Goal: Task Accomplishment & Management: Complete application form

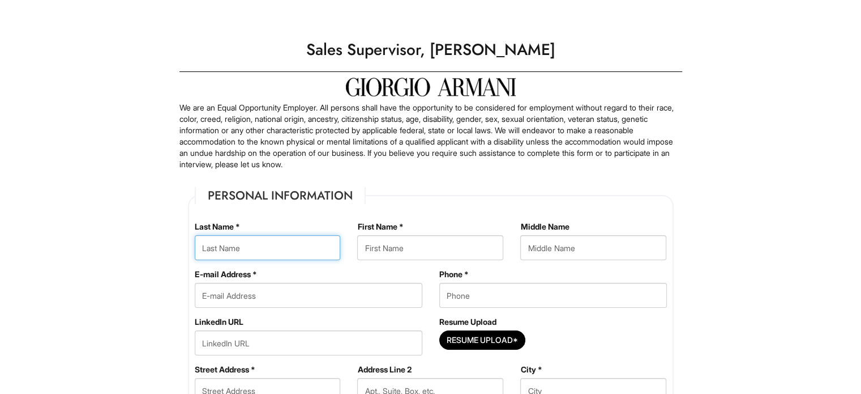
click at [249, 249] on input "text" at bounding box center [268, 247] width 146 height 25
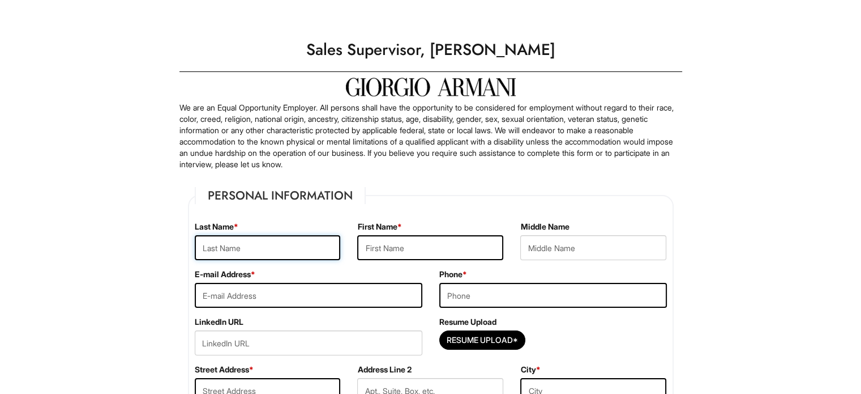
click at [243, 250] on input "text" at bounding box center [268, 247] width 146 height 25
type input "[PERSON_NAME]"
type input "OSCAR"
type input "[EMAIL_ADDRESS][DOMAIN_NAME]"
type input "3478200472"
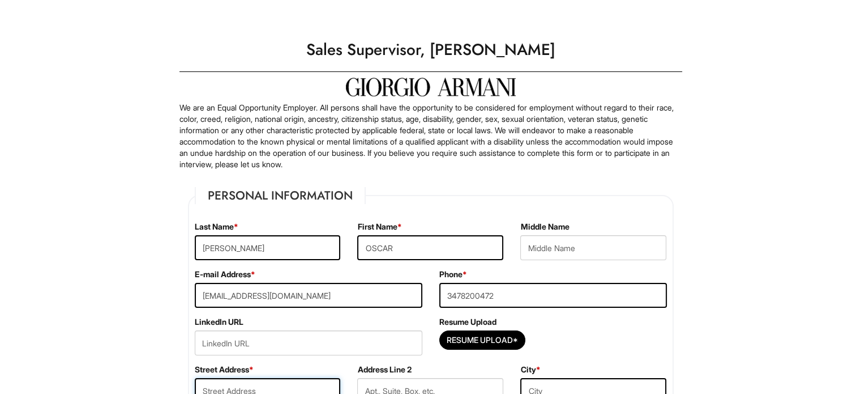
type input "[STREET_ADDRESS]"
type input "Apt 4A"
type input "[PERSON_NAME][GEOGRAPHIC_DATA]"
select select "NY"
type input "11372-5601"
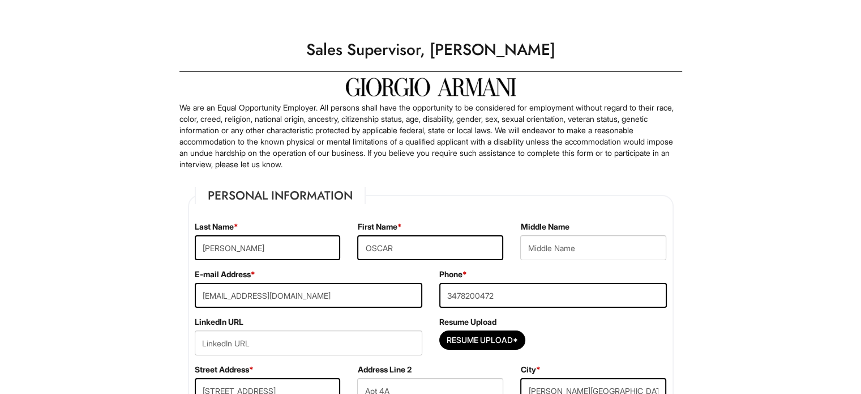
select select "[GEOGRAPHIC_DATA]"
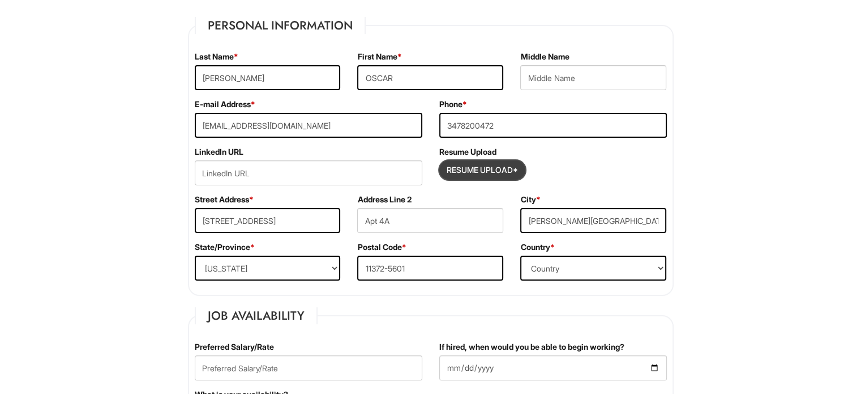
click at [507, 162] on input "Resume Upload*" at bounding box center [482, 170] width 85 height 18
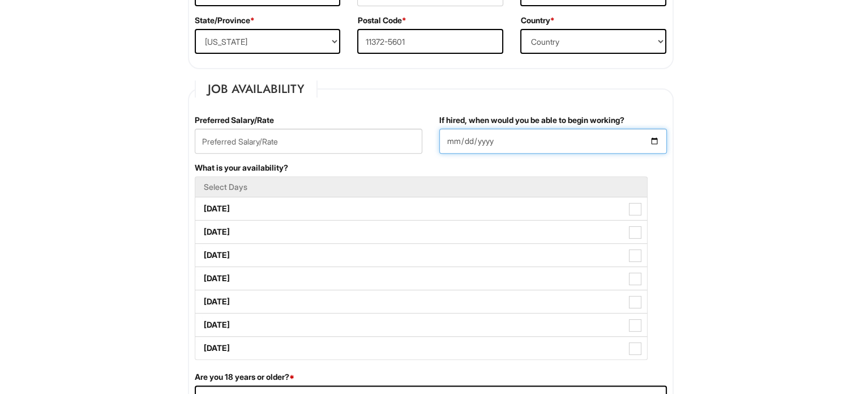
click at [657, 142] on input "If hired, when would you be able to begin working?" at bounding box center [553, 141] width 228 height 25
type input "[DATE]"
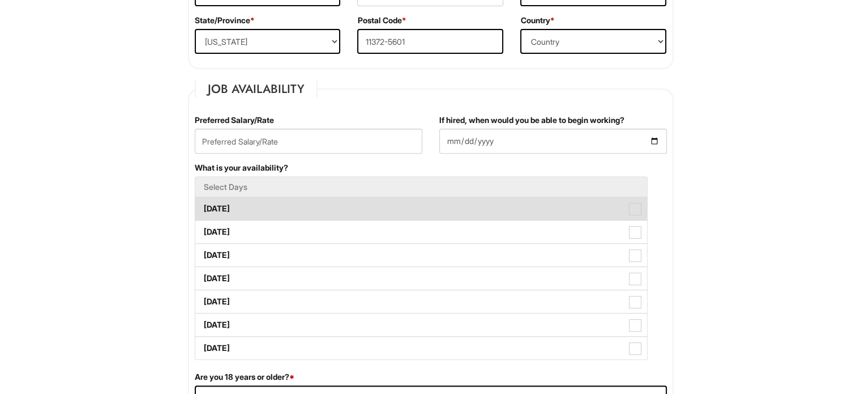
click at [638, 210] on span at bounding box center [635, 209] width 12 height 12
click at [203, 207] on Available_Monday "Monday" at bounding box center [198, 202] width 7 height 7
checkbox Available_Monday "true"
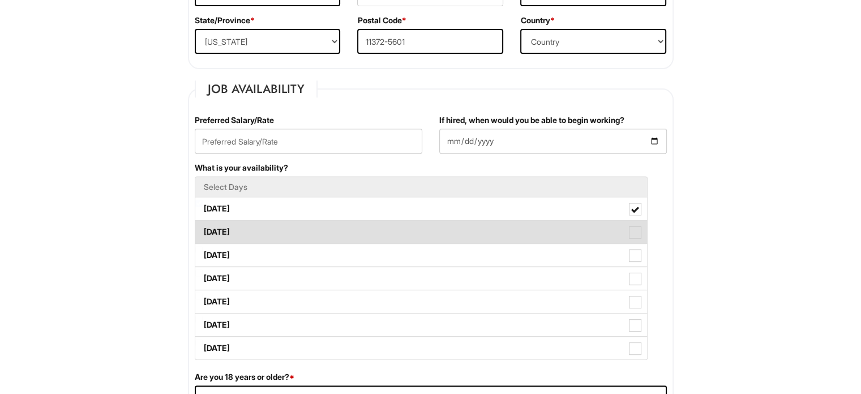
click at [639, 226] on span at bounding box center [635, 232] width 12 height 12
click at [203, 225] on Available_Tuesday "Tuesday" at bounding box center [198, 226] width 7 height 7
checkbox Available_Tuesday "true"
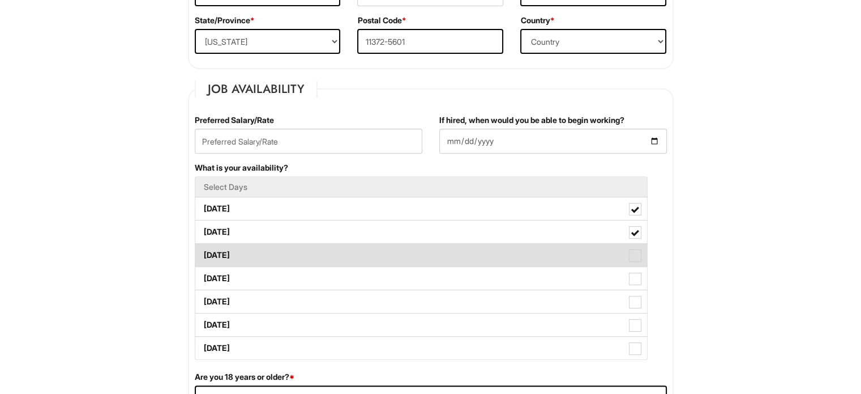
click at [632, 249] on span at bounding box center [635, 255] width 12 height 12
click at [203, 249] on Available_Wednesday "Wednesday" at bounding box center [198, 249] width 7 height 7
checkbox Available_Wednesday "true"
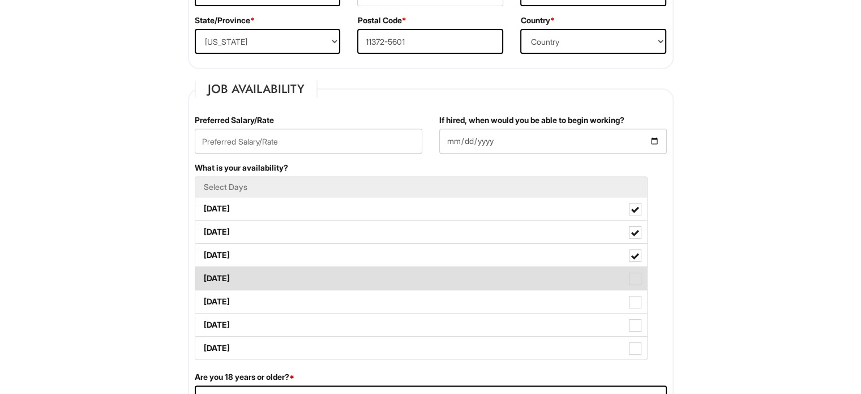
click at [632, 283] on span at bounding box center [635, 278] width 12 height 12
click at [203, 276] on Available_Thursday "Thursday" at bounding box center [198, 272] width 7 height 7
checkbox Available_Thursday "true"
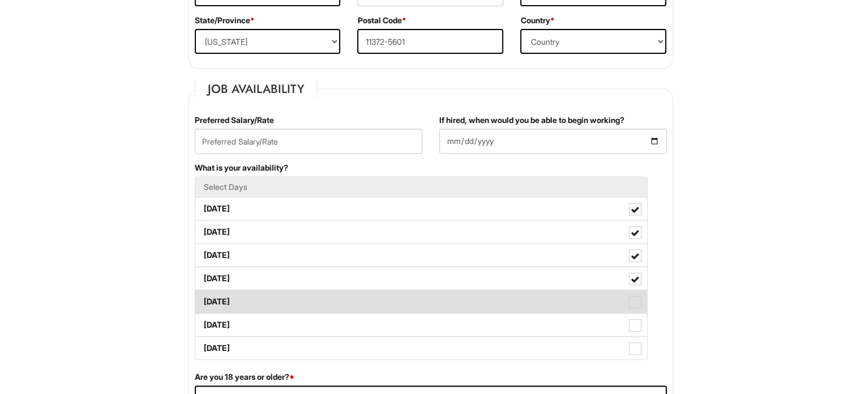
click at [633, 303] on span at bounding box center [635, 302] width 12 height 12
click at [203, 300] on Available_Friday "Friday" at bounding box center [198, 295] width 7 height 7
checkbox Available_Friday "true"
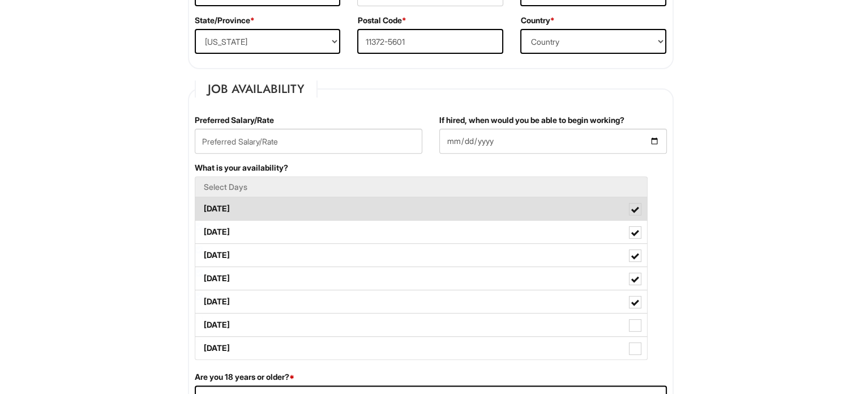
click at [638, 210] on span at bounding box center [635, 210] width 8 height 8
click at [203, 207] on Available_Monday "Monday" at bounding box center [198, 202] width 7 height 7
checkbox Available_Monday "false"
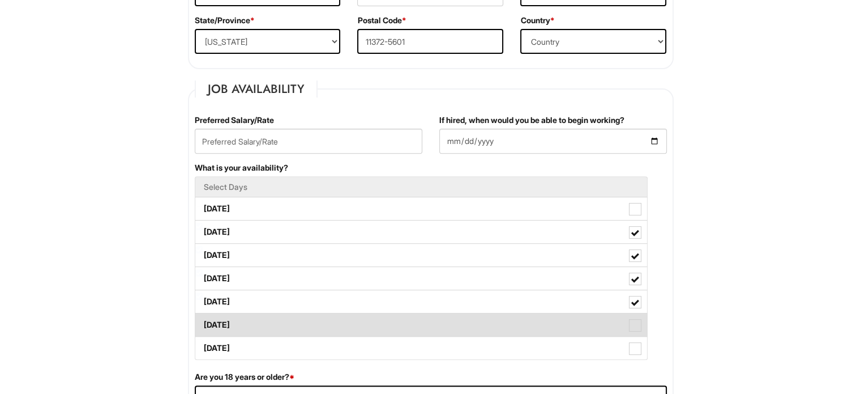
click at [636, 330] on label "Saturday" at bounding box center [421, 324] width 452 height 23
click at [203, 323] on Available_Saturday "Saturday" at bounding box center [198, 318] width 7 height 7
checkbox Available_Saturday "true"
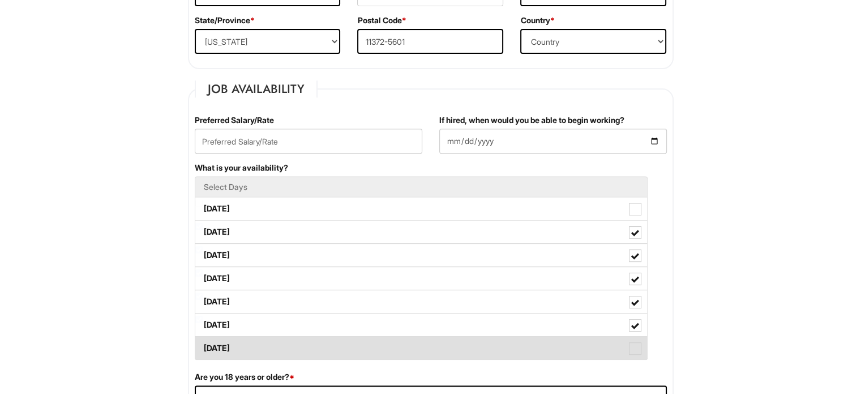
click at [633, 349] on span at bounding box center [635, 348] width 12 height 12
click at [203, 346] on Available_Sunday "Sunday" at bounding box center [198, 342] width 7 height 7
click at [633, 346] on span at bounding box center [635, 349] width 8 height 8
click at [203, 346] on Available_Sunday "Sunday" at bounding box center [198, 342] width 7 height 7
checkbox Available_Sunday "false"
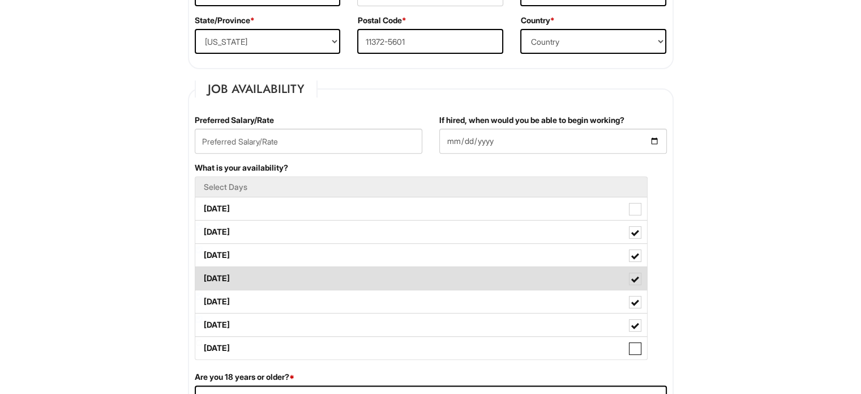
scroll to position [566, 0]
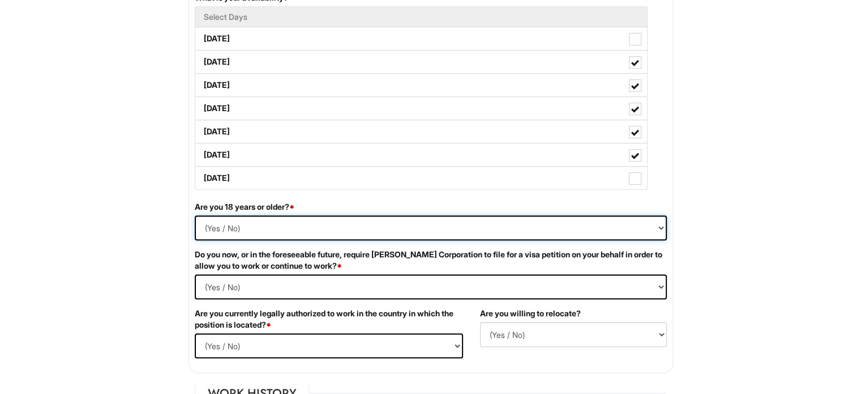
click at [214, 225] on select "(Yes / No) Yes No" at bounding box center [431, 227] width 472 height 25
select select "Yes"
click at [195, 215] on select "(Yes / No) Yes No" at bounding box center [431, 227] width 472 height 25
click at [219, 278] on Required "(Yes / No) Yes No" at bounding box center [431, 286] width 472 height 25
select Required "No"
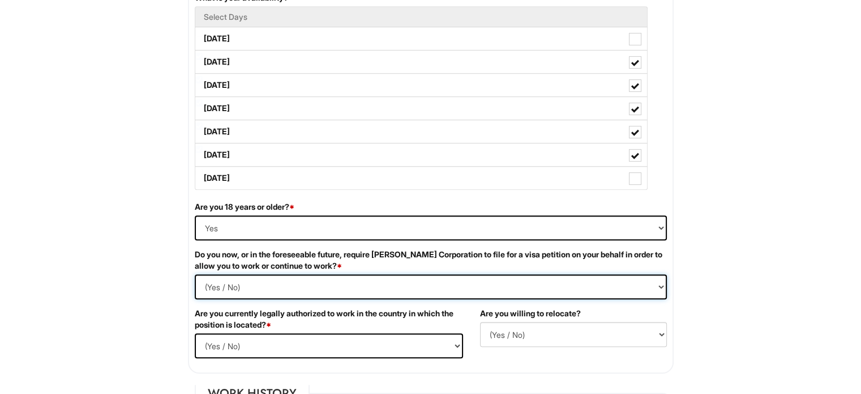
click at [195, 274] on Required "(Yes / No) Yes No" at bounding box center [431, 286] width 472 height 25
click at [266, 336] on select "(Yes / No) Yes No" at bounding box center [329, 345] width 268 height 25
select select "Yes"
click at [195, 333] on select "(Yes / No) Yes No" at bounding box center [329, 345] width 268 height 25
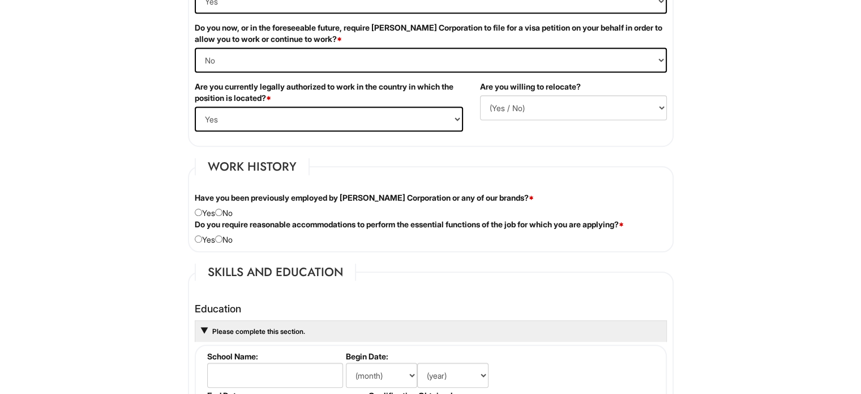
click at [540, 117] on div "Are you willing to relocate? (Yes / No) No Yes" at bounding box center [574, 105] width 204 height 48
click at [546, 107] on select "(Yes / No) No Yes" at bounding box center [573, 107] width 187 height 25
select select "Y"
click at [480, 95] on select "(Yes / No) No Yes" at bounding box center [573, 107] width 187 height 25
click at [223, 210] on input "radio" at bounding box center [218, 211] width 7 height 7
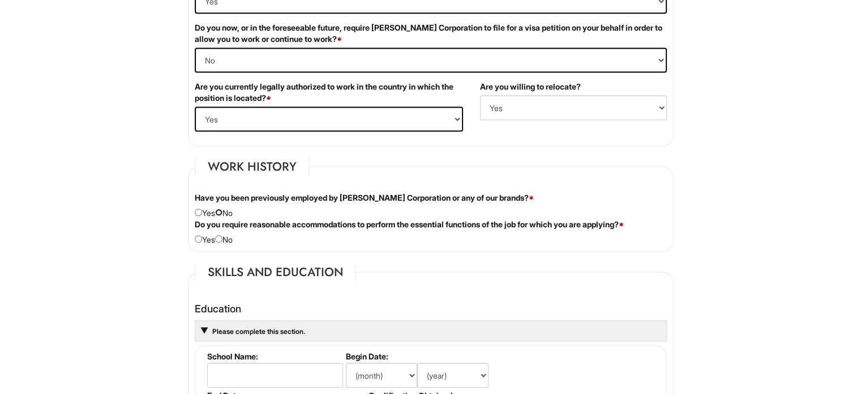
radio input "true"
click at [225, 233] on div "Do you require reasonable accommodations to perform the essential functions of …" at bounding box center [430, 232] width 489 height 27
click at [231, 238] on div "Do you require reasonable accommodations to perform the essential functions of …" at bounding box center [430, 232] width 489 height 27
click at [228, 236] on div "Do you require reasonable accommodations to perform the essential functions of …" at bounding box center [430, 232] width 489 height 27
click at [223, 235] on input "radio" at bounding box center [218, 238] width 7 height 7
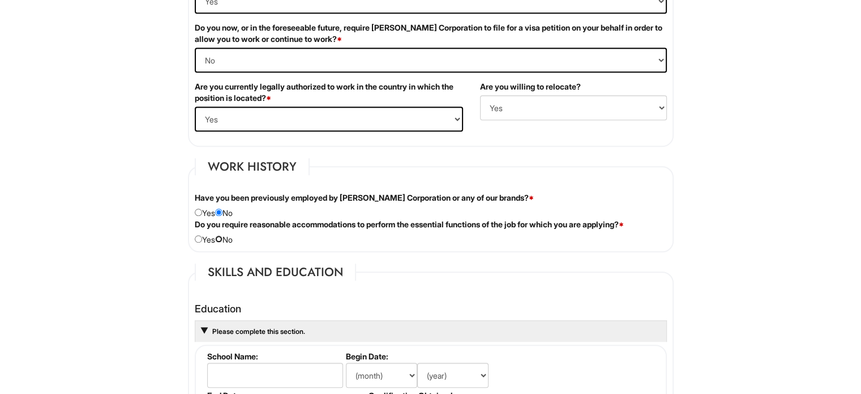
radio input "true"
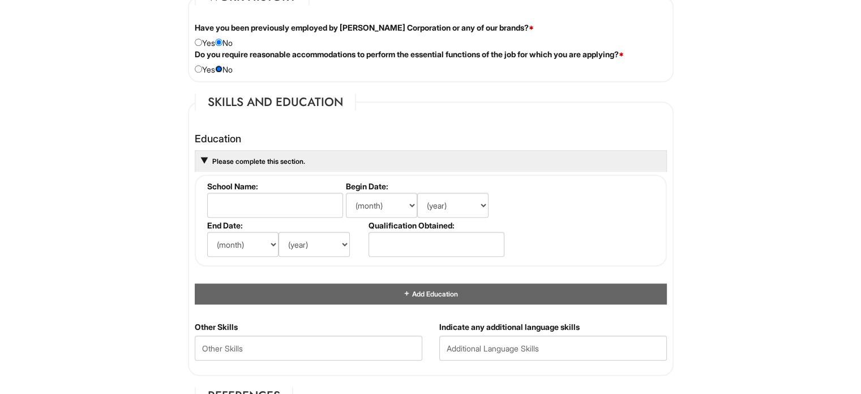
scroll to position [906, 0]
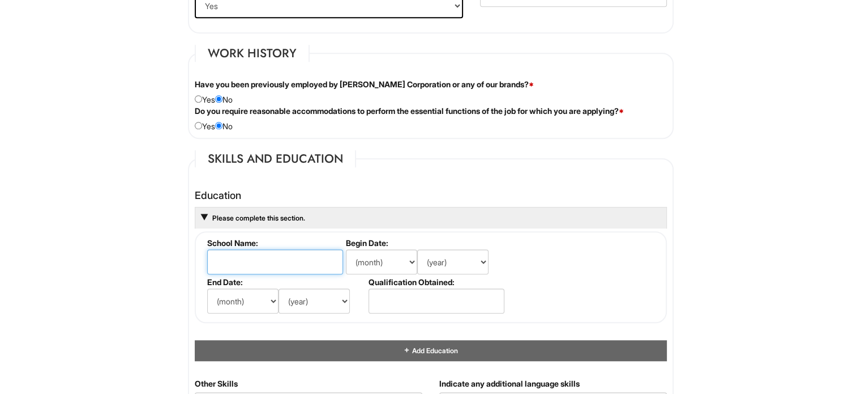
click at [217, 252] on input "text" at bounding box center [275, 261] width 136 height 25
type input "d"
type input "DEVRY UNIVERSITY"
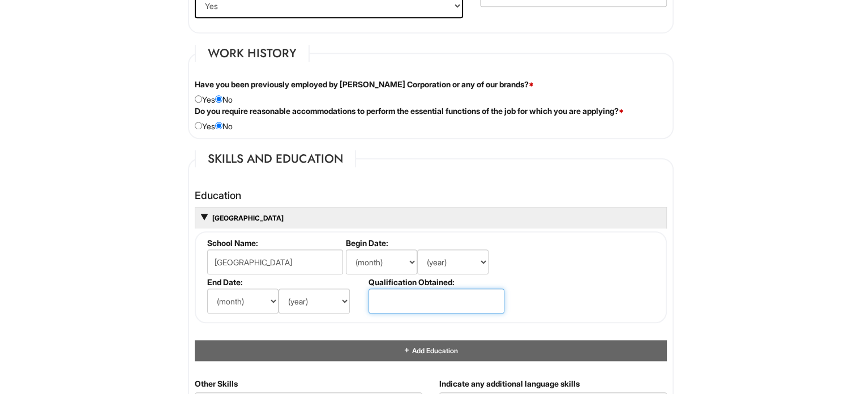
click at [398, 289] on input "text" at bounding box center [437, 300] width 136 height 25
click at [263, 298] on select "(month) Jan Feb Mar Apr May Jun Jul Aug Sep Oct Nov Dec" at bounding box center [242, 300] width 71 height 25
select select "6"
click at [207, 288] on select "(month) Jan Feb Mar Apr May Jun Jul Aug Sep Oct Nov Dec" at bounding box center [242, 300] width 71 height 25
click at [329, 293] on select "(year) 2029 2028 2027 2026 2025 2024 2023 2022 2021 2020 2019 2018 2017 2016 20…" at bounding box center [314, 300] width 71 height 25
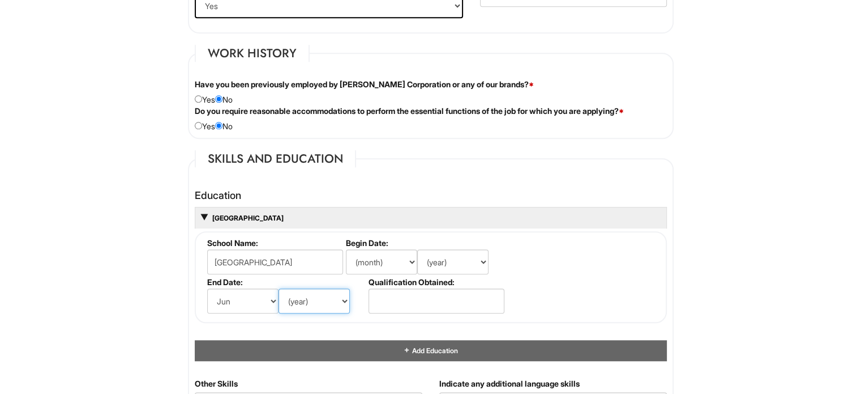
select select "2016"
click at [279, 288] on select "(year) 2029 2028 2027 2026 2025 2024 2023 2022 2021 2020 2019 2018 2017 2016 20…" at bounding box center [314, 300] width 71 height 25
click at [381, 249] on select "(month) Jan Feb Mar Apr May Jun Jul Aug Sep Oct Nov Dec" at bounding box center [381, 261] width 71 height 25
select select "9"
click at [346, 249] on select "(month) Jan Feb Mar Apr May Jun Jul Aug Sep Oct Nov Dec" at bounding box center [381, 261] width 71 height 25
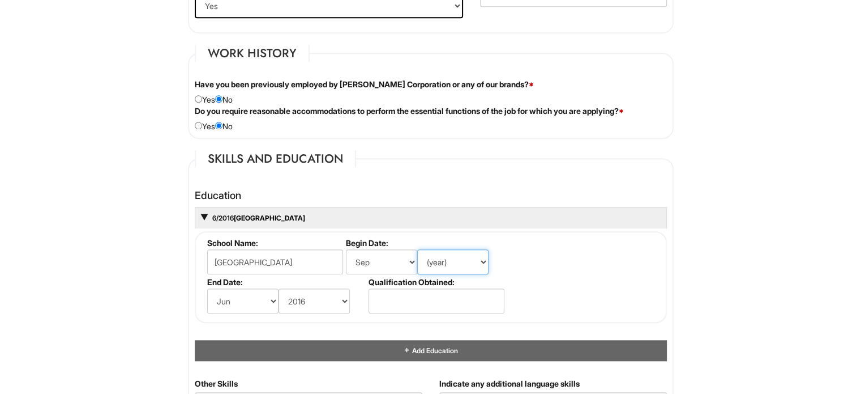
click at [460, 258] on select "(year) 2029 2028 2027 2026 2025 2024 2023 2022 2021 2020 2019 2018 2017 2016 20…" at bounding box center [452, 261] width 71 height 25
select select "2012"
click at [417, 249] on select "(year) 2029 2028 2027 2026 2025 2024 2023 2022 2021 2020 2019 2018 2017 2016 20…" at bounding box center [452, 261] width 71 height 25
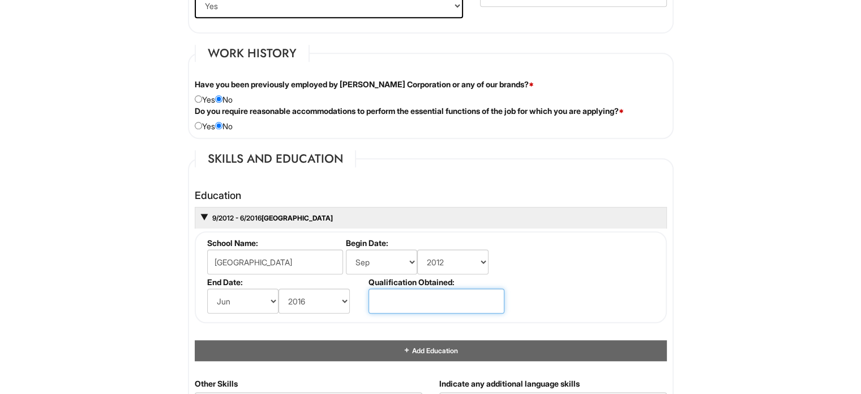
click at [444, 291] on input "text" at bounding box center [437, 300] width 136 height 25
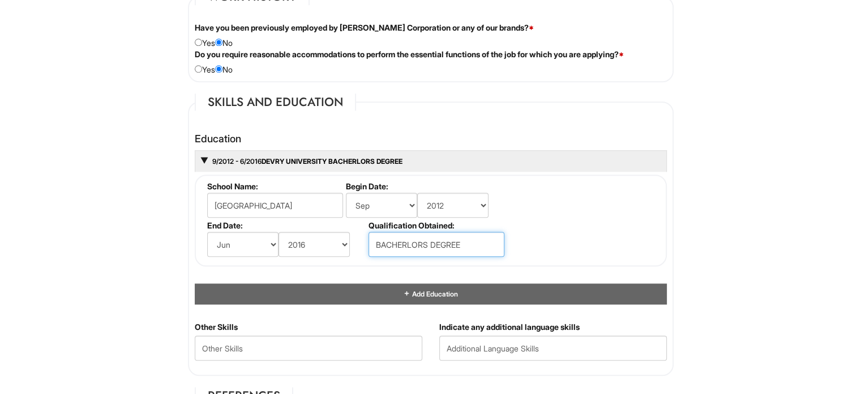
type input "BACHERLORS DEGREE"
click at [574, 212] on fieldset "School Name: DEVRY UNIVERSITY Begin Date: (month) Jan Feb Mar Apr May Jun Jul A…" at bounding box center [431, 220] width 472 height 92
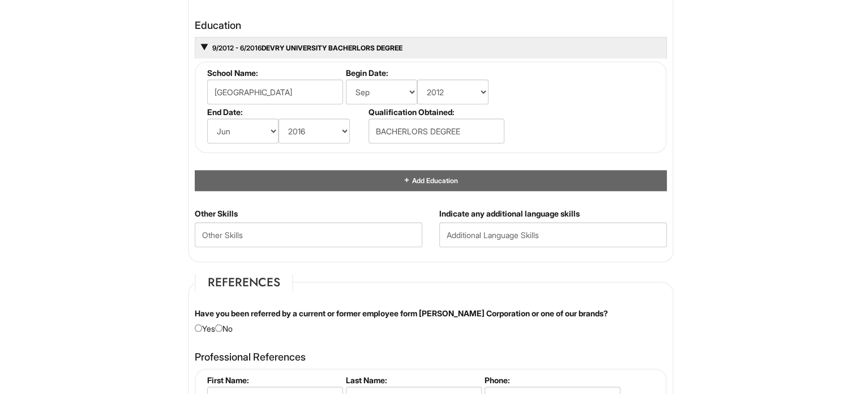
scroll to position [1246, 0]
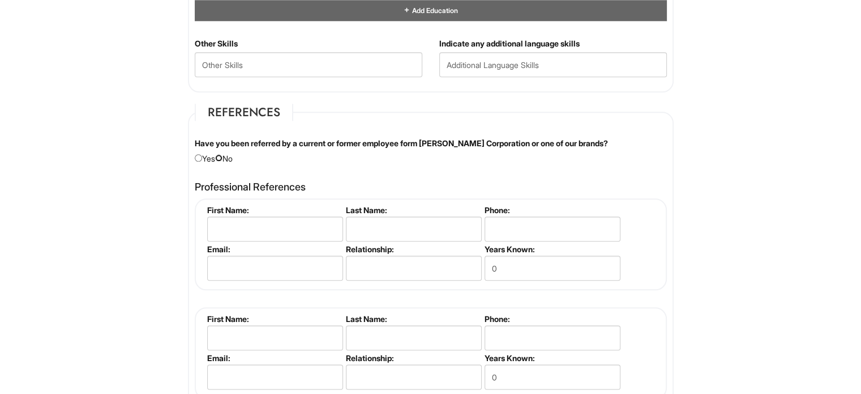
click at [223, 154] on input "radio" at bounding box center [218, 157] width 7 height 7
radio input "true"
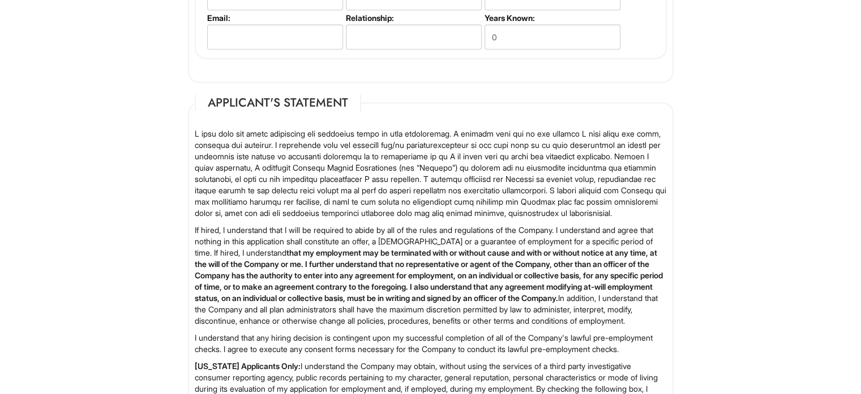
scroll to position [1868, 0]
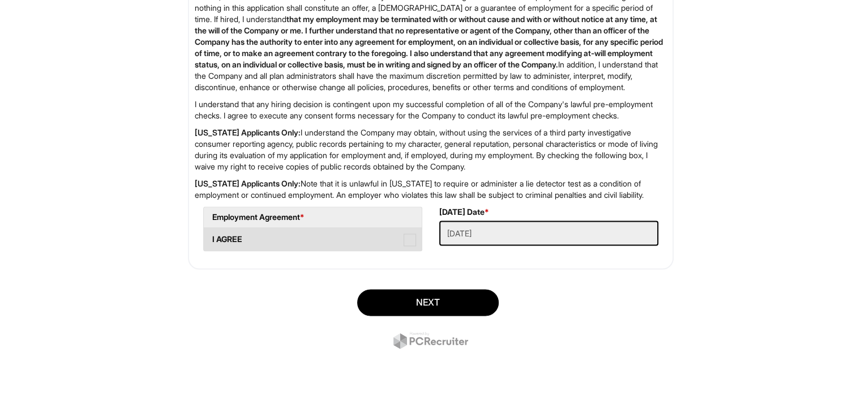
click at [414, 242] on span at bounding box center [410, 239] width 12 height 12
click at [211, 237] on AGREE "I AGREE" at bounding box center [207, 233] width 7 height 7
checkbox AGREE "true"
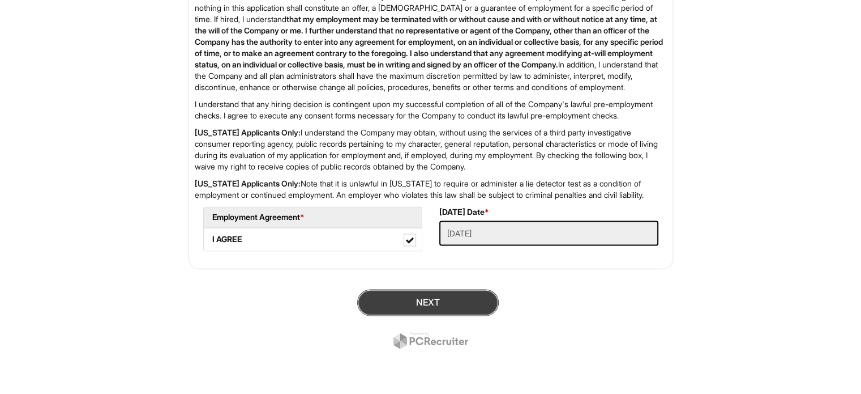
drag, startPoint x: 439, startPoint y: 303, endPoint x: 442, endPoint y: 309, distance: 5.8
click at [439, 305] on button "Next" at bounding box center [428, 302] width 142 height 27
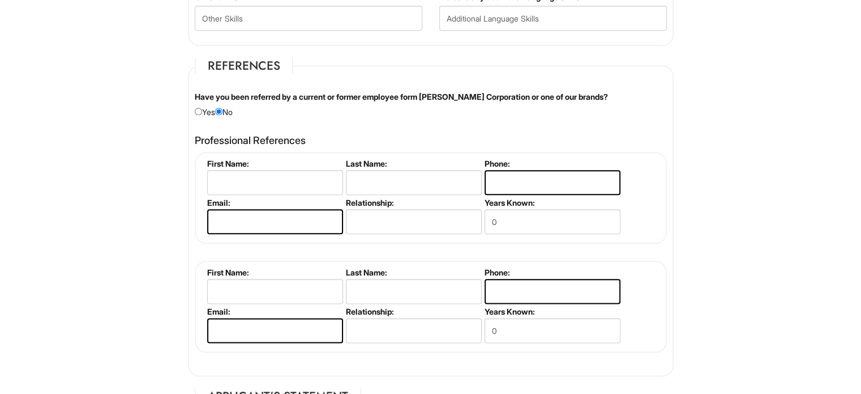
scroll to position [1145, 0]
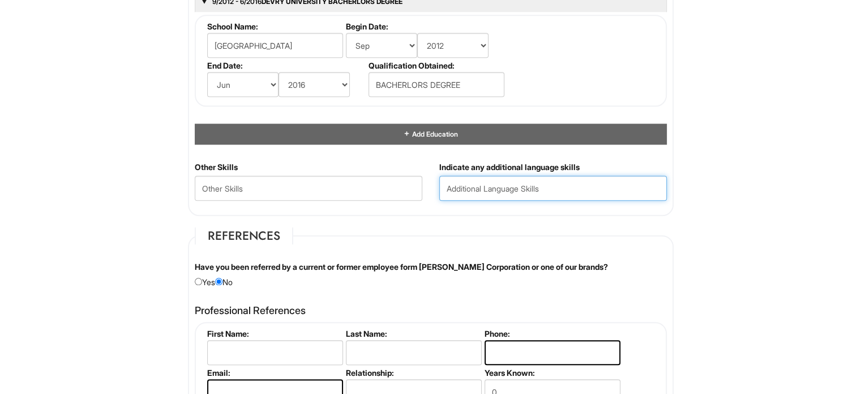
click at [607, 181] on input "text" at bounding box center [553, 188] width 228 height 25
type input "SPANISH"
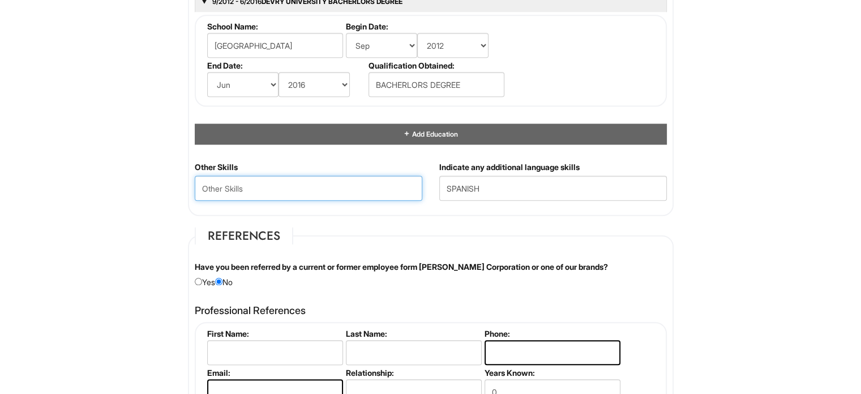
click at [285, 186] on Skills "text" at bounding box center [309, 188] width 228 height 25
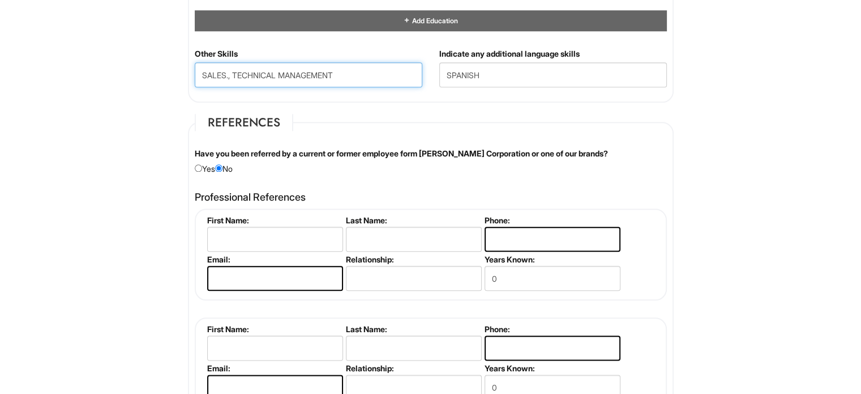
type Skills "SALES., TECHNICAL MANAGEMENT"
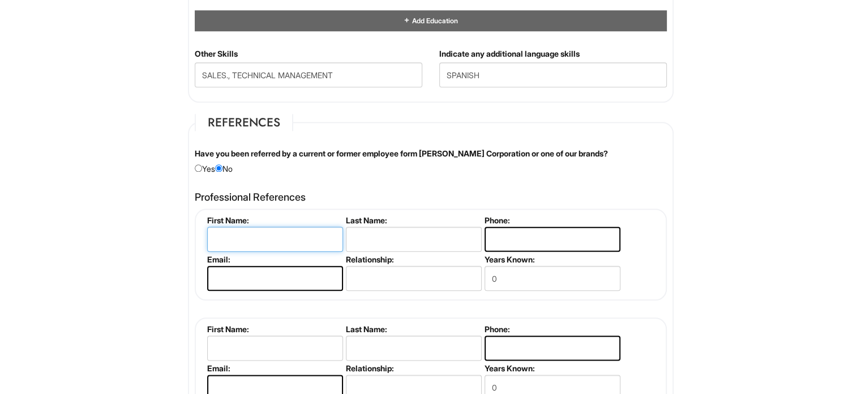
click at [300, 237] on input "text" at bounding box center [275, 238] width 136 height 25
type input "JADI"
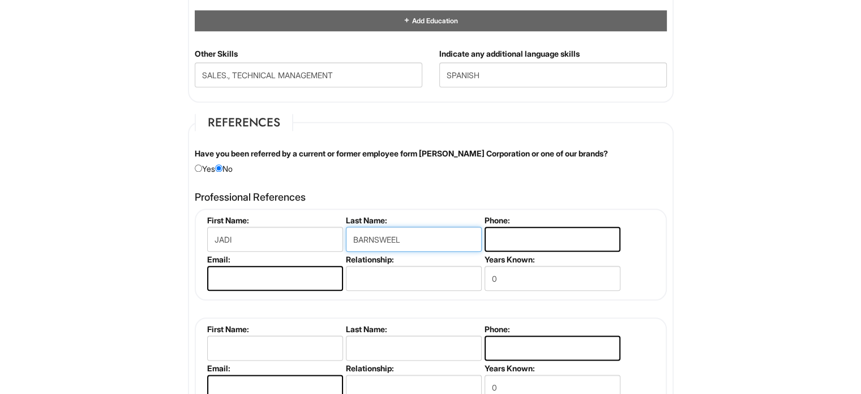
type input "BARNSWEEL"
type input "9177543942"
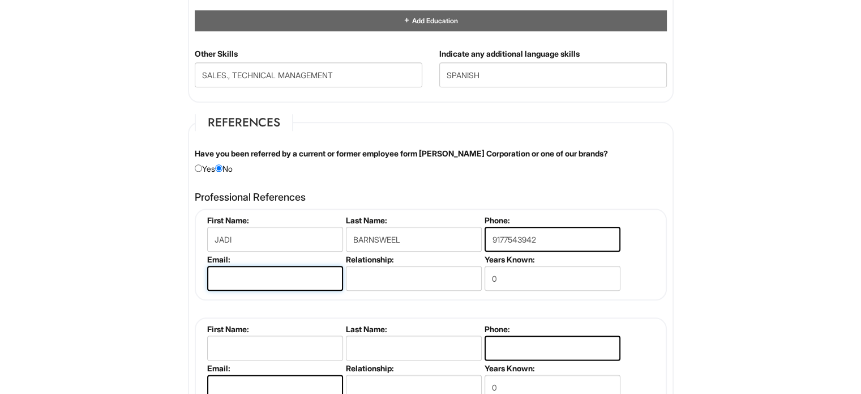
click at [293, 266] on input "email" at bounding box center [275, 278] width 136 height 25
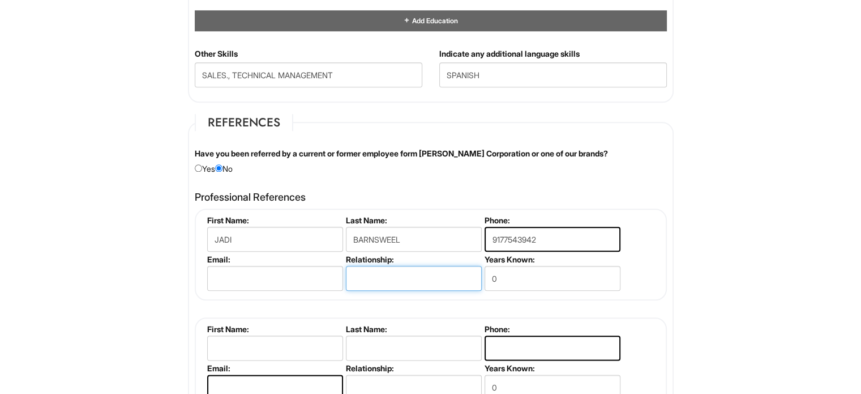
click at [394, 271] on input "text" at bounding box center [414, 278] width 136 height 25
type input "MANAGER"
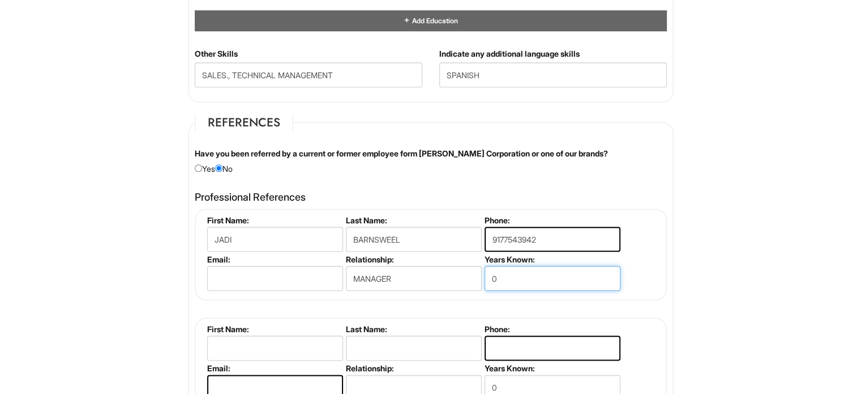
drag, startPoint x: 514, startPoint y: 278, endPoint x: 428, endPoint y: 292, distance: 86.6
click at [428, 292] on fieldset "First Name: JADI Last Name: BARNSWEEL Phone: 9177543942 Email: Relationship: MA…" at bounding box center [431, 254] width 472 height 92
type input "2"
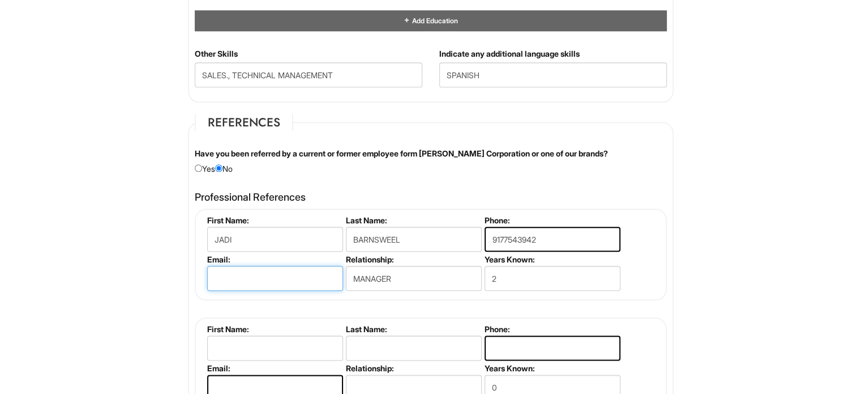
click at [273, 276] on input "email" at bounding box center [275, 278] width 136 height 25
type input "JB837@ATT.COM"
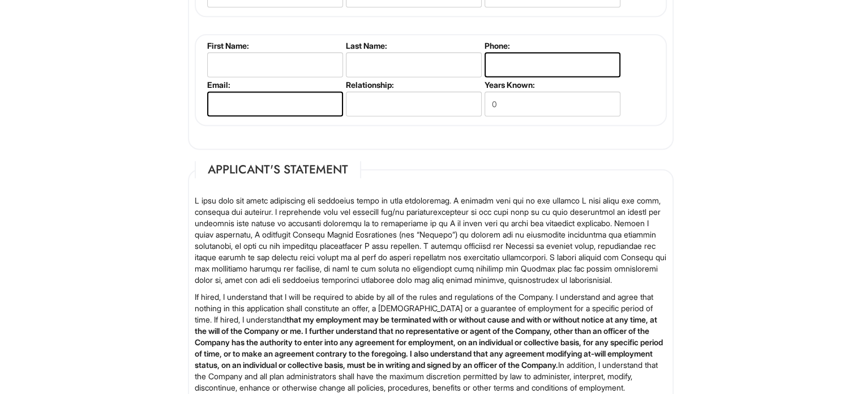
click at [403, 311] on p "If hired, I understand that I will be required to abide by all of the rules and…" at bounding box center [431, 342] width 472 height 102
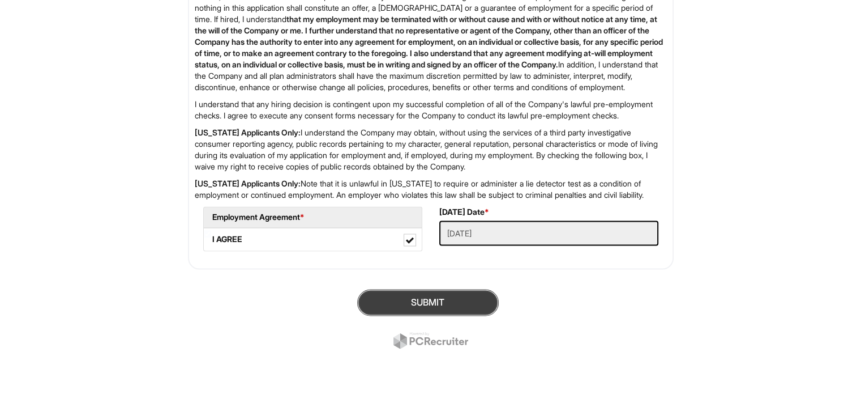
click at [431, 303] on button "SUBMIT" at bounding box center [428, 302] width 142 height 27
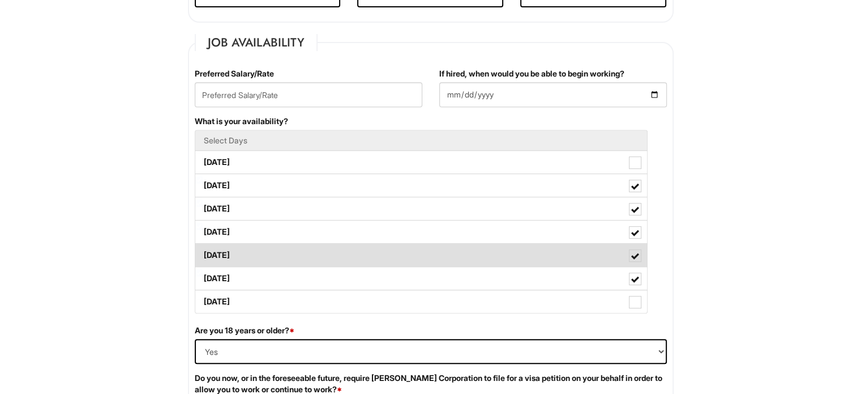
scroll to position [296, 0]
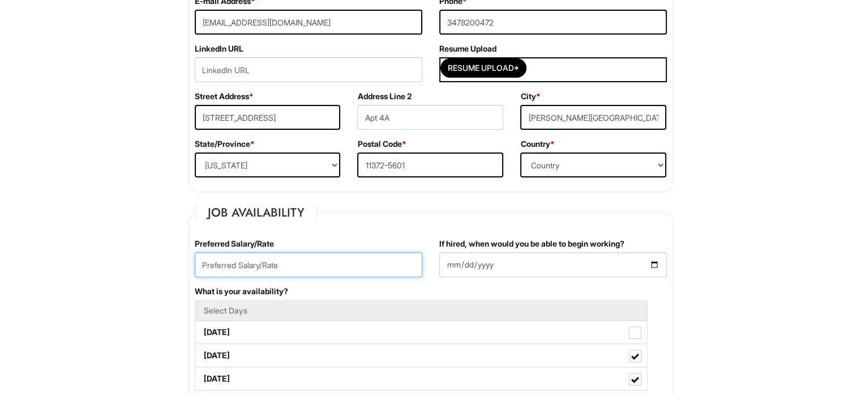
click at [308, 258] on input "text" at bounding box center [309, 264] width 228 height 25
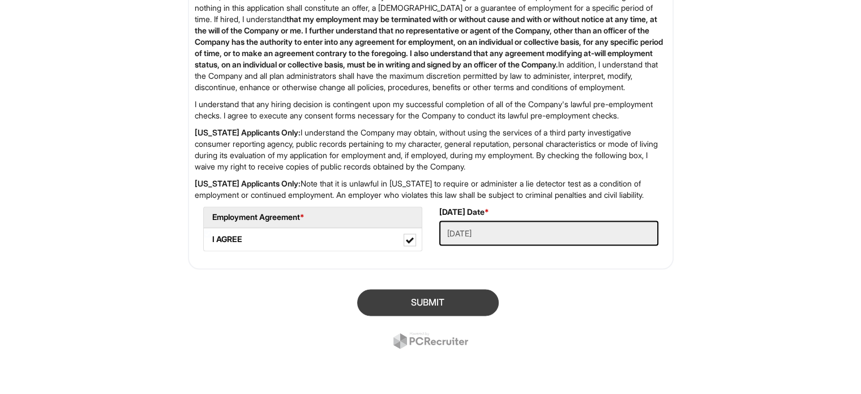
type input "28"
click at [456, 301] on button "SUBMIT" at bounding box center [428, 302] width 142 height 27
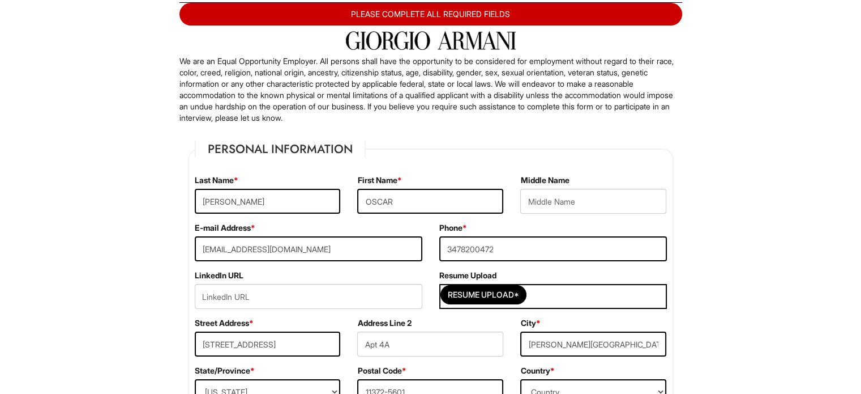
scroll to position [182, 0]
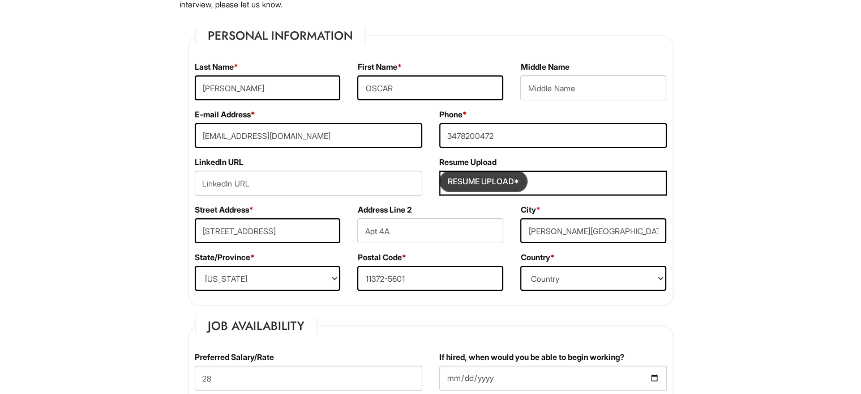
click at [521, 179] on input "Resume Upload*" at bounding box center [483, 181] width 85 height 18
type input "C:\fakepath\Oscar Jara_Resume1.docx"
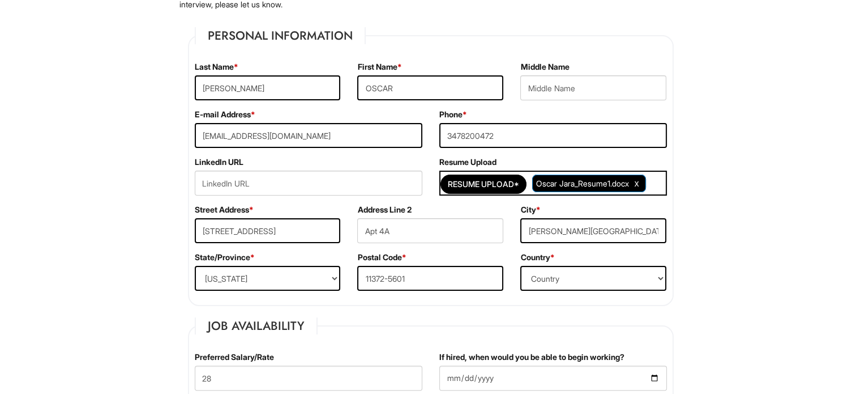
drag, startPoint x: 804, startPoint y: 56, endPoint x: 798, endPoint y: 53, distance: 6.3
click at [501, 185] on input "Resume Upload*" at bounding box center [483, 184] width 85 height 18
type input "C:\fakepath\Oscar Jara_Resume1.docx"
click at [611, 181] on span "Oscar Jara_Resume1.docx" at bounding box center [582, 183] width 93 height 10
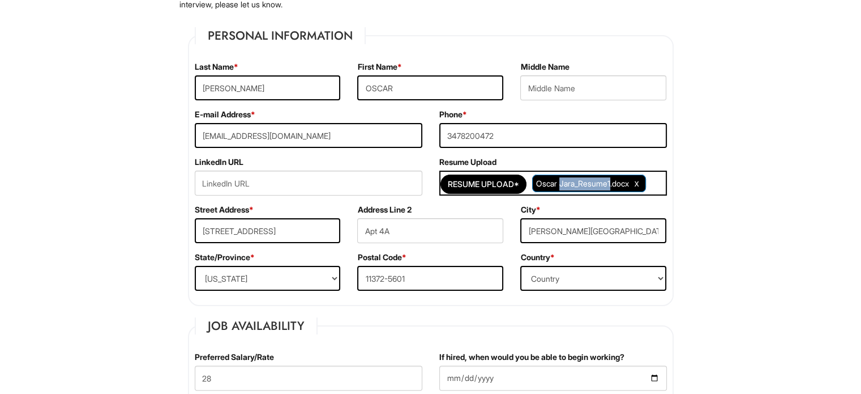
click at [611, 181] on span "Oscar Jara_Resume1.docx" at bounding box center [582, 183] width 93 height 10
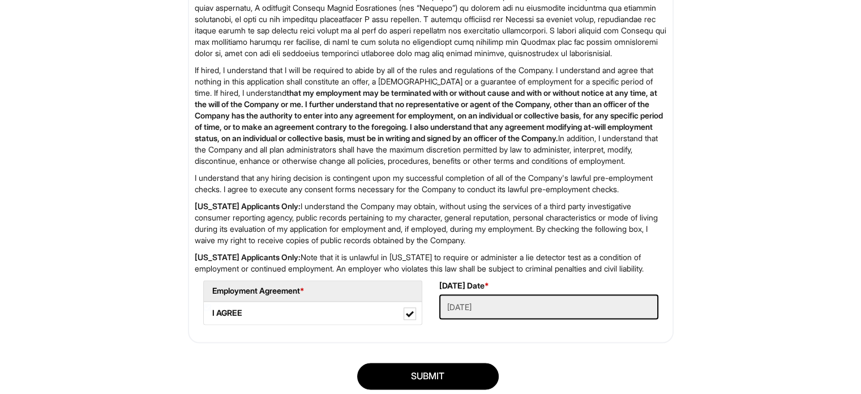
scroll to position [1891, 0]
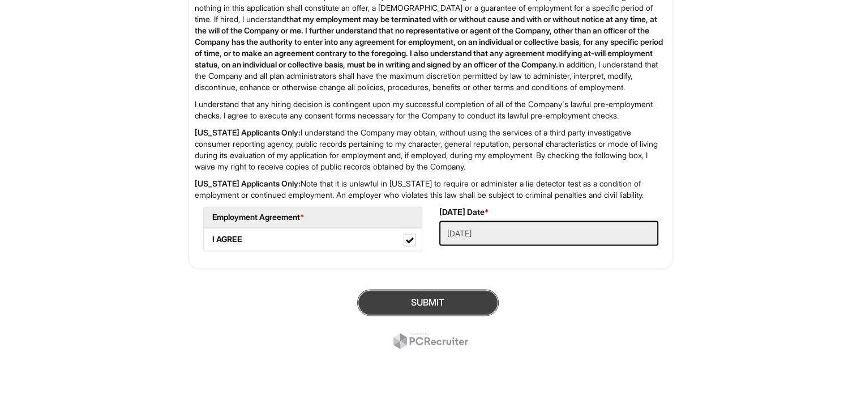
click at [390, 298] on button "SUBMIT" at bounding box center [428, 302] width 142 height 27
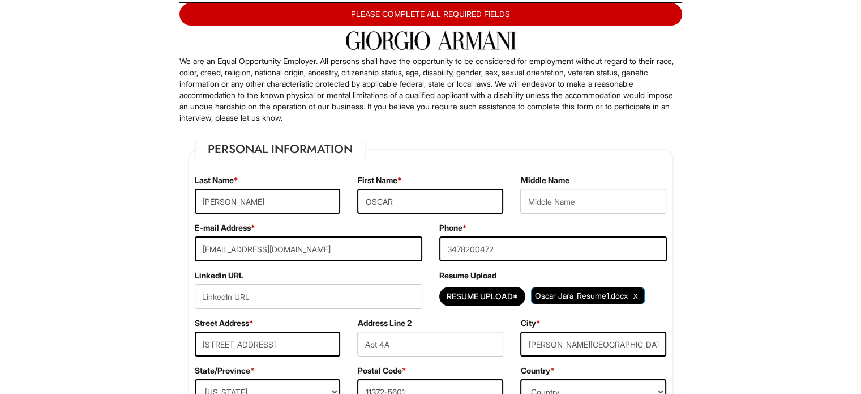
scroll to position [522, 0]
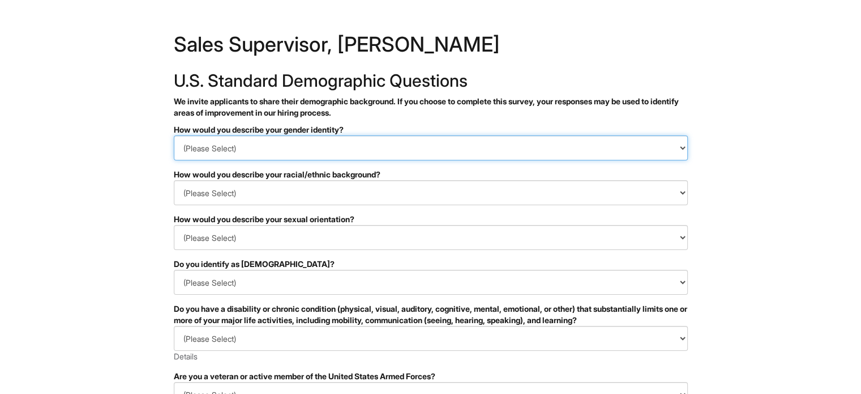
click at [485, 136] on select "(Please Select) Man Woman Non-binary I prefer to self-describe I don't wish to …" at bounding box center [431, 147] width 514 height 25
select select "Man"
click at [174, 135] on select "(Please Select) Man Woman Non-binary I prefer to self-describe I don't wish to …" at bounding box center [431, 147] width 514 height 25
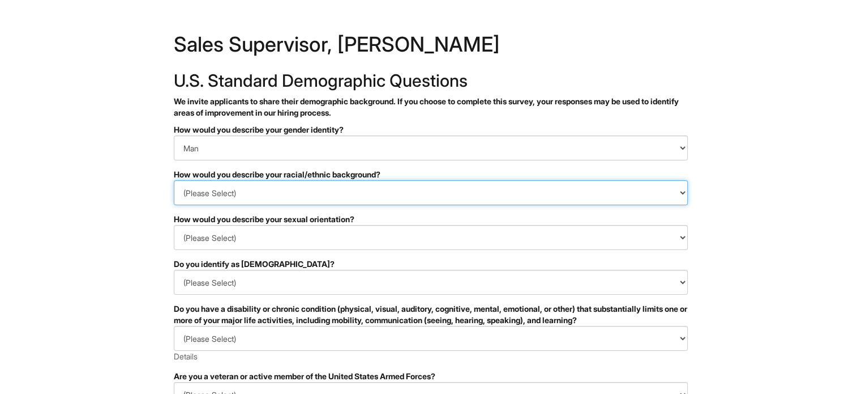
click at [398, 193] on select "(Please Select) Black or of African descent East Asian Hispanic, Latinx or of S…" at bounding box center [431, 192] width 514 height 25
select select "Hispanic, Latinx or of Spanish Origin"
click at [174, 180] on select "(Please Select) Black or of African descent East Asian Hispanic, Latinx or of S…" at bounding box center [431, 192] width 514 height 25
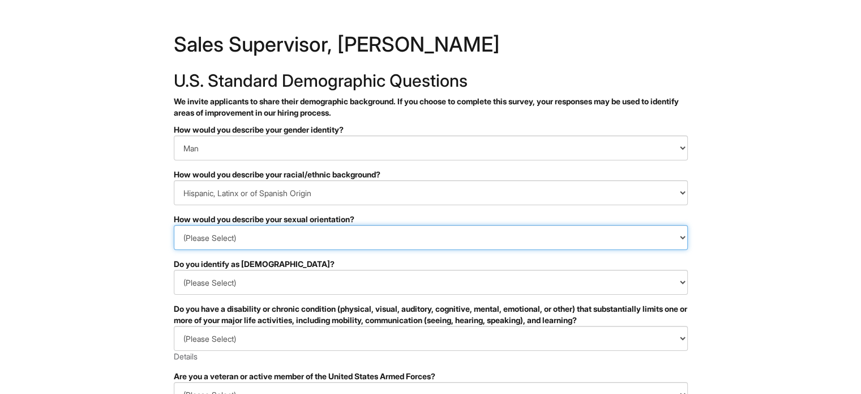
click at [292, 242] on select "(Please Select) Asexual Bisexual and/or pansexual Gay Heterosexual Lesbian Quee…" at bounding box center [431, 237] width 514 height 25
select select "Asexual"
click at [174, 225] on select "(Please Select) Asexual Bisexual and/or pansexual Gay Heterosexual Lesbian Quee…" at bounding box center [431, 237] width 514 height 25
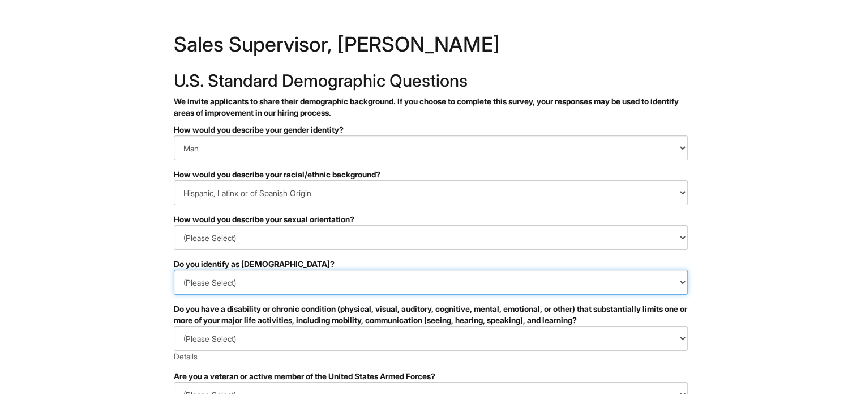
click at [260, 280] on select "(Please Select) Yes No I prefer to self-describe I don't wish to answer" at bounding box center [431, 282] width 514 height 25
select select "No"
click at [174, 270] on select "(Please Select) Yes No I prefer to self-describe I don't wish to answer" at bounding box center [431, 282] width 514 height 25
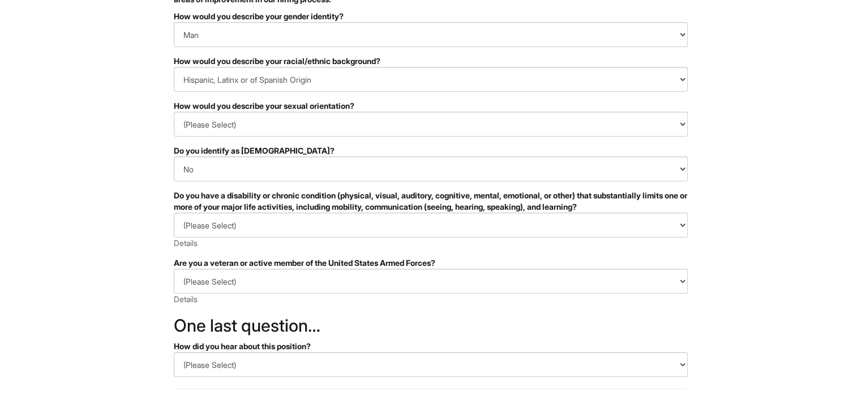
click at [343, 240] on div "(Please Select) YES, I HAVE A DISABILITY (or previously had a disability) NO, I…" at bounding box center [431, 230] width 514 height 36
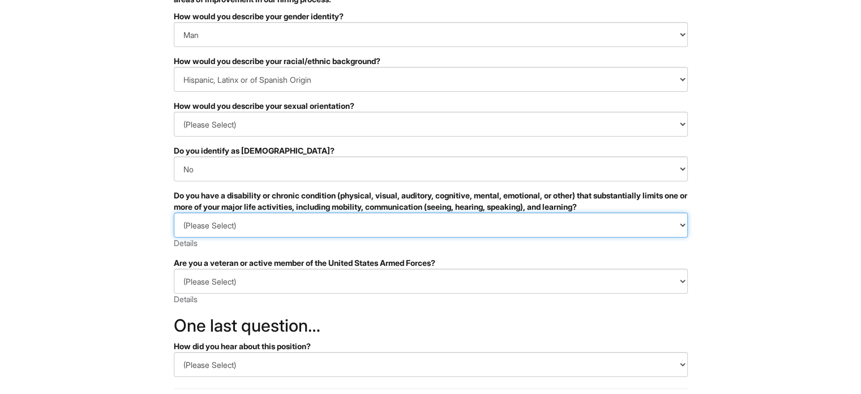
click at [330, 221] on select "(Please Select) YES, I HAVE A DISABILITY (or previously had a disability) NO, I…" at bounding box center [431, 224] width 514 height 25
select select "NO, I DON'T HAVE A DISABILITY"
click at [174, 212] on select "(Please Select) YES, I HAVE A DISABILITY (or previously had a disability) NO, I…" at bounding box center [431, 224] width 514 height 25
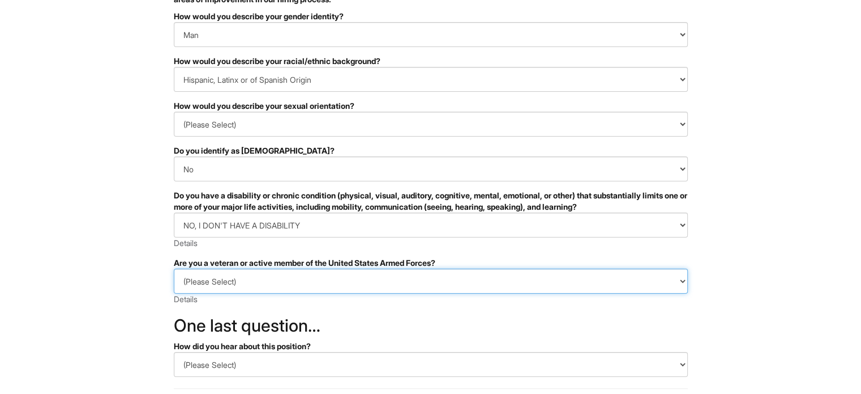
click at [280, 278] on select "(Please Select) I IDENTIFY AS ONE OR MORE OF THE CLASSIFICATIONS OF PROTECTED V…" at bounding box center [431, 280] width 514 height 25
select select "I AM NOT A PROTECTED VETERAN"
click at [174, 268] on select "(Please Select) I IDENTIFY AS ONE OR MORE OF THE CLASSIFICATIONS OF PROTECTED V…" at bounding box center [431, 280] width 514 height 25
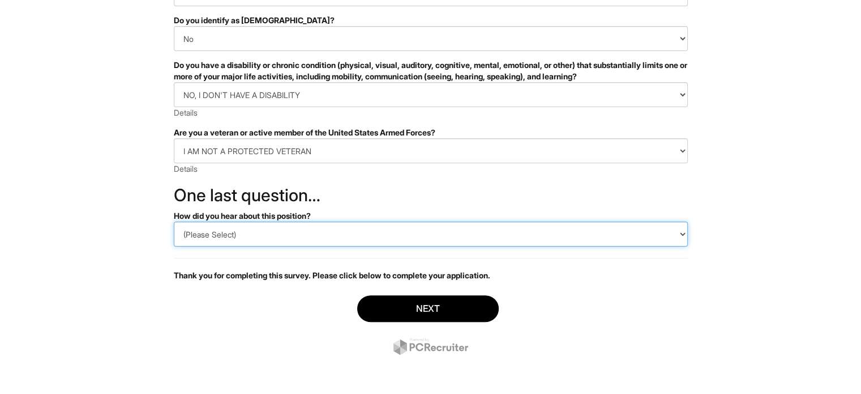
click at [328, 237] on select "(Please Select) CareerBuilder Indeed LinkedIn Monster Referral Other" at bounding box center [431, 233] width 514 height 25
select select "LinkedIn"
click at [174, 221] on select "(Please Select) CareerBuilder Indeed LinkedIn Monster Referral Other" at bounding box center [431, 233] width 514 height 25
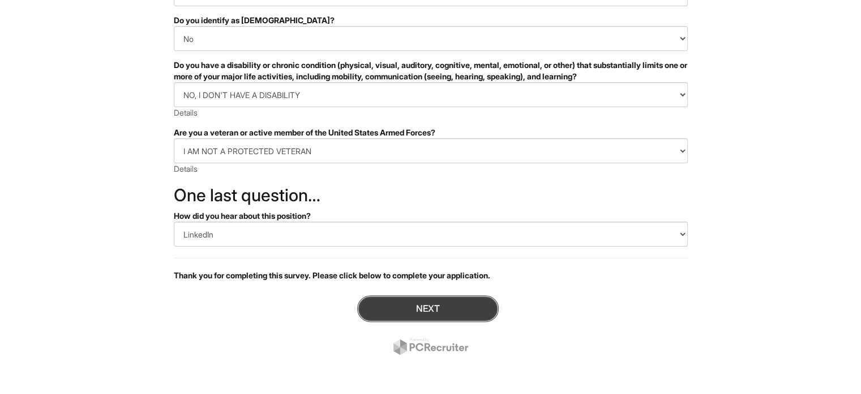
click at [390, 309] on button "Next" at bounding box center [428, 308] width 142 height 27
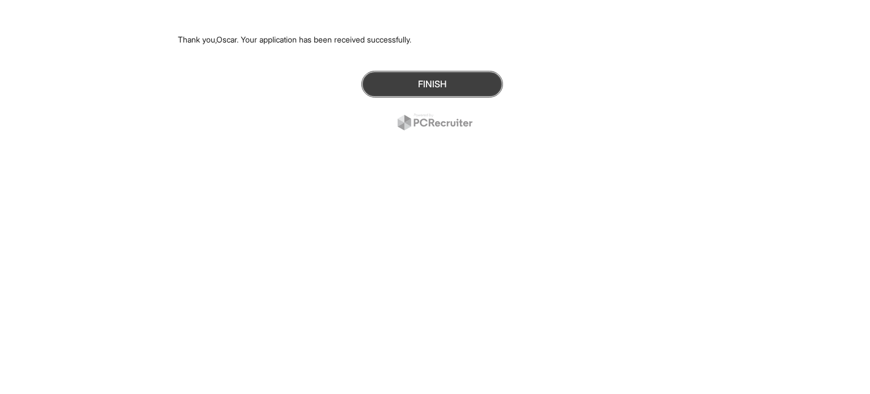
click at [440, 90] on button "Finish" at bounding box center [432, 84] width 142 height 27
